Goal: Download file/media

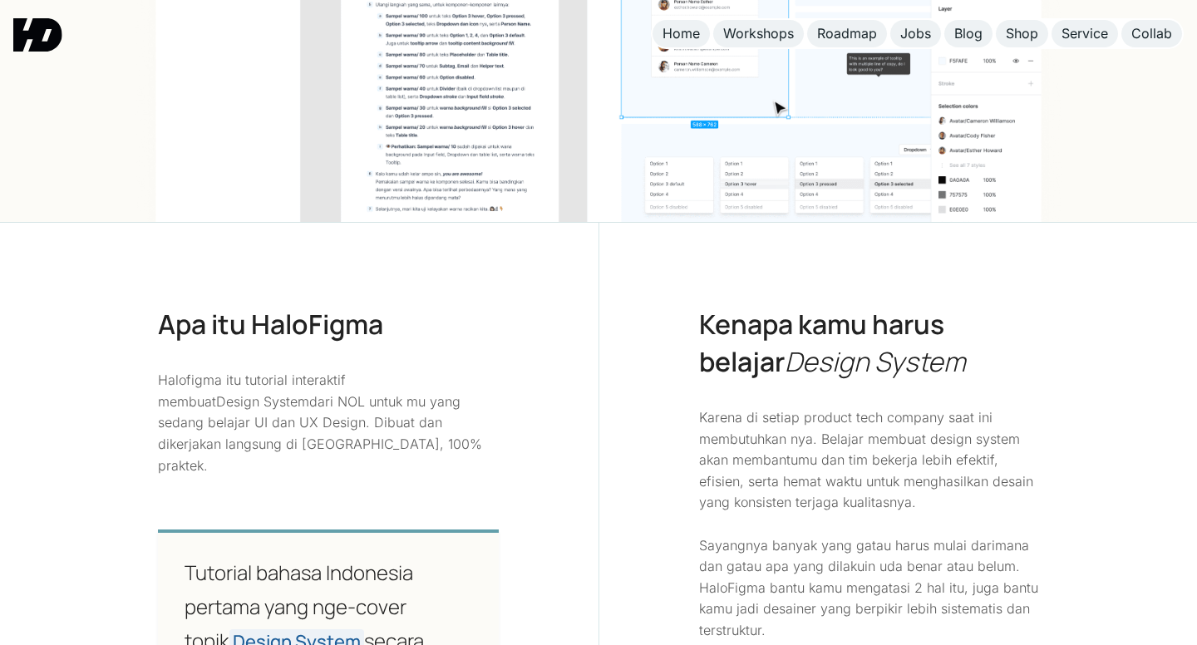
scroll to position [966, 0]
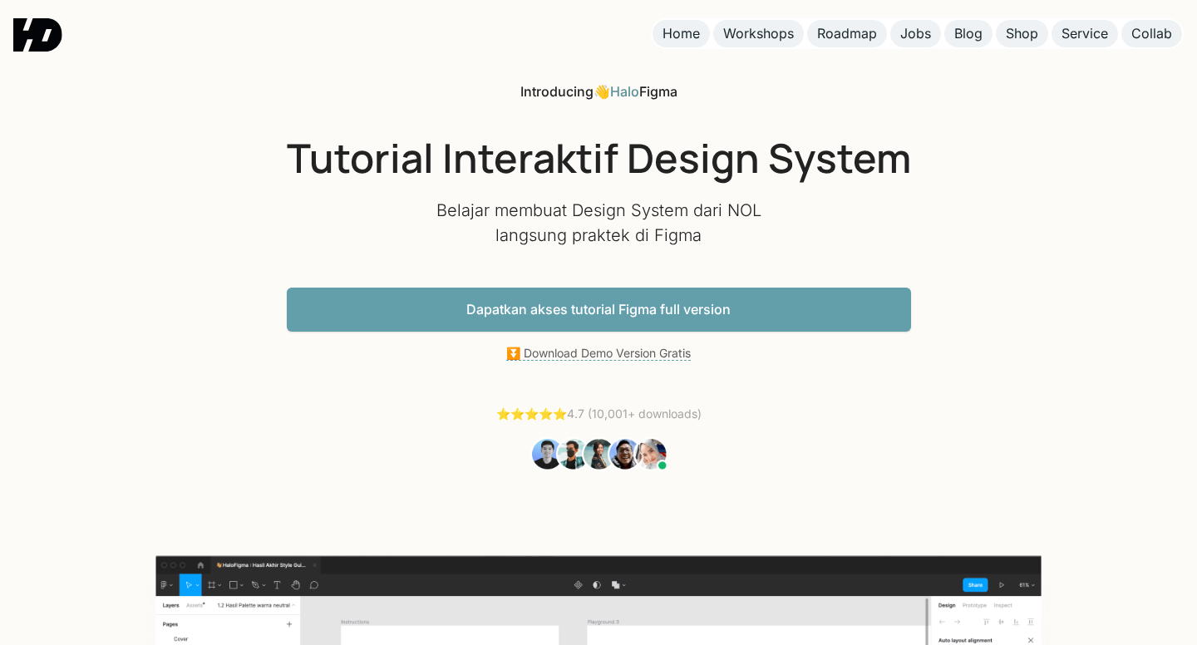
click at [659, 307] on link "Dapatkan akses tutorial Figma full version" at bounding box center [599, 310] width 624 height 44
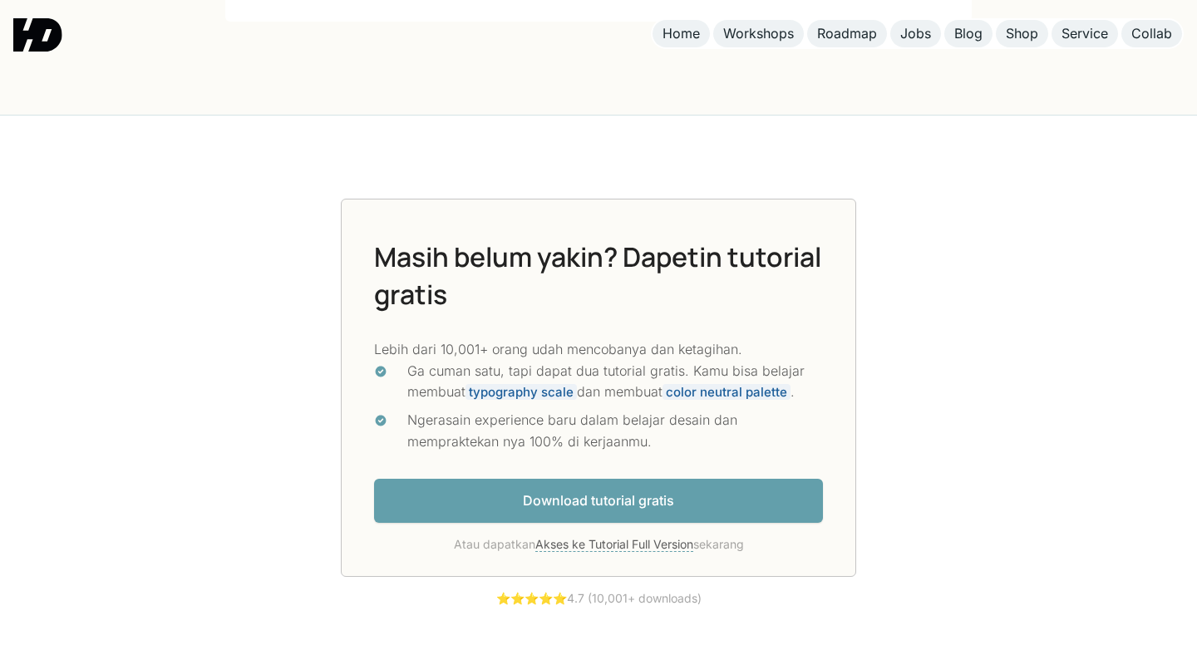
scroll to position [4201, 0]
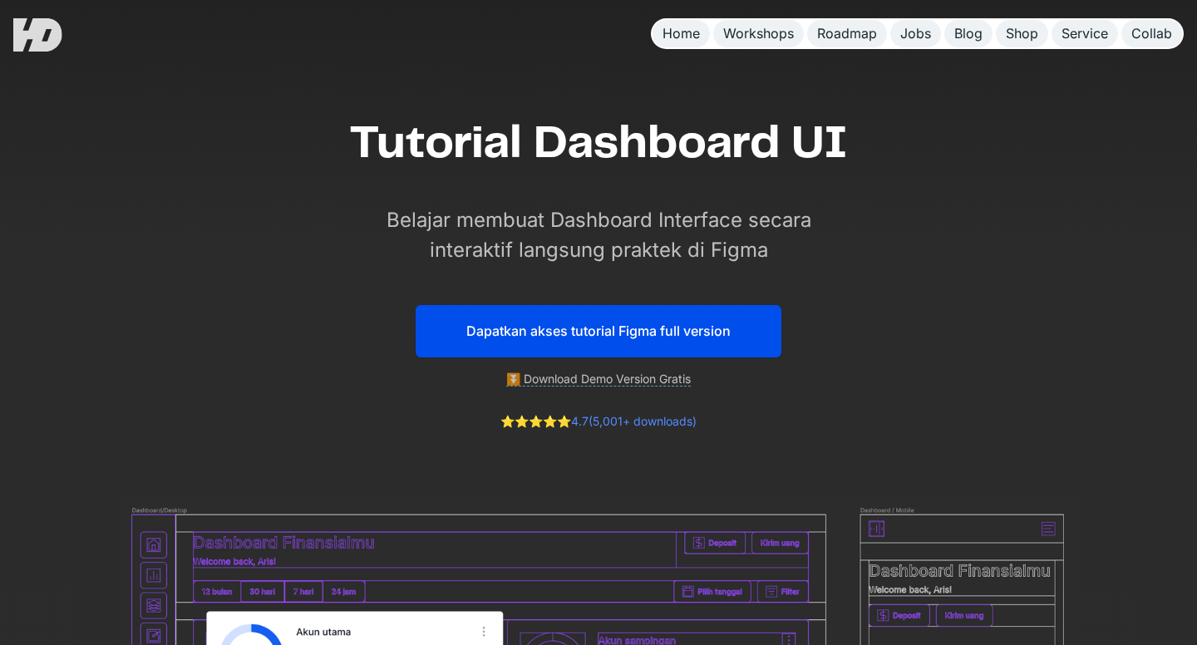
click at [731, 347] on link "Dapatkan akses tutorial Figma full version" at bounding box center [599, 331] width 366 height 52
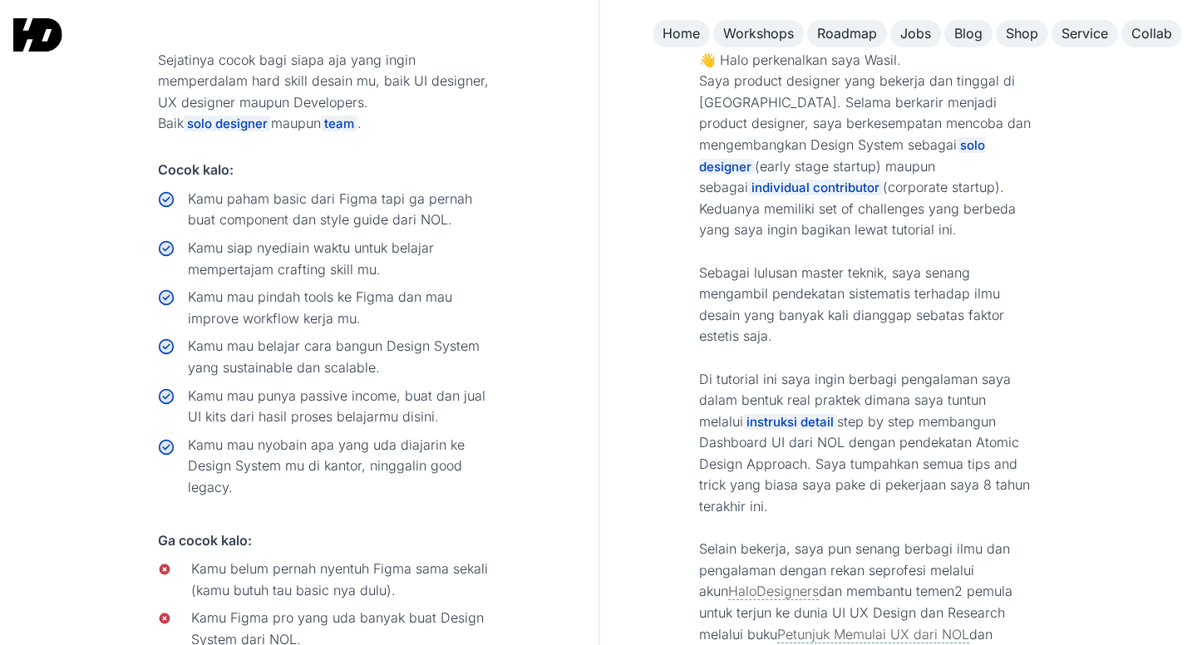
scroll to position [7857, 0]
